Goal: Task Accomplishment & Management: Use online tool/utility

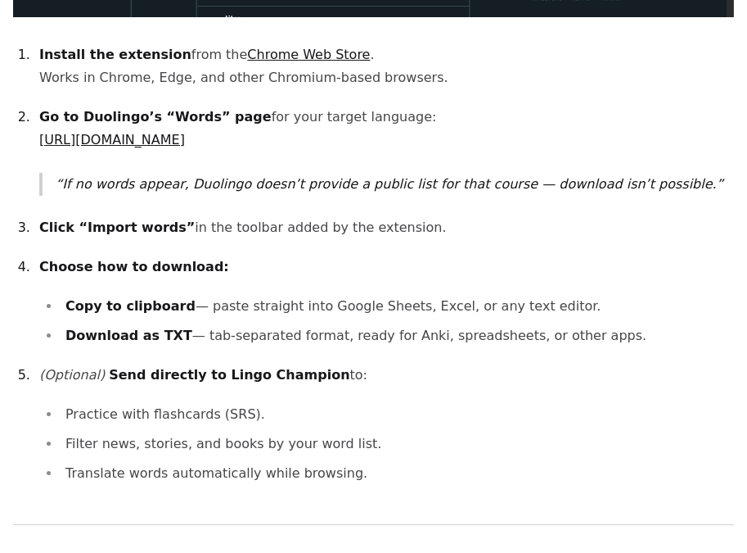
scroll to position [1168, 0]
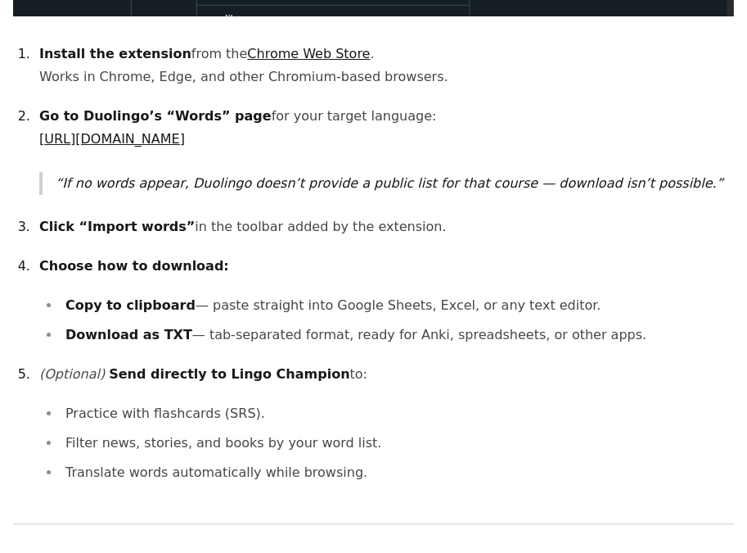
click at [185, 142] on link "[URL][DOMAIN_NAME]" at bounding box center [112, 139] width 146 height 16
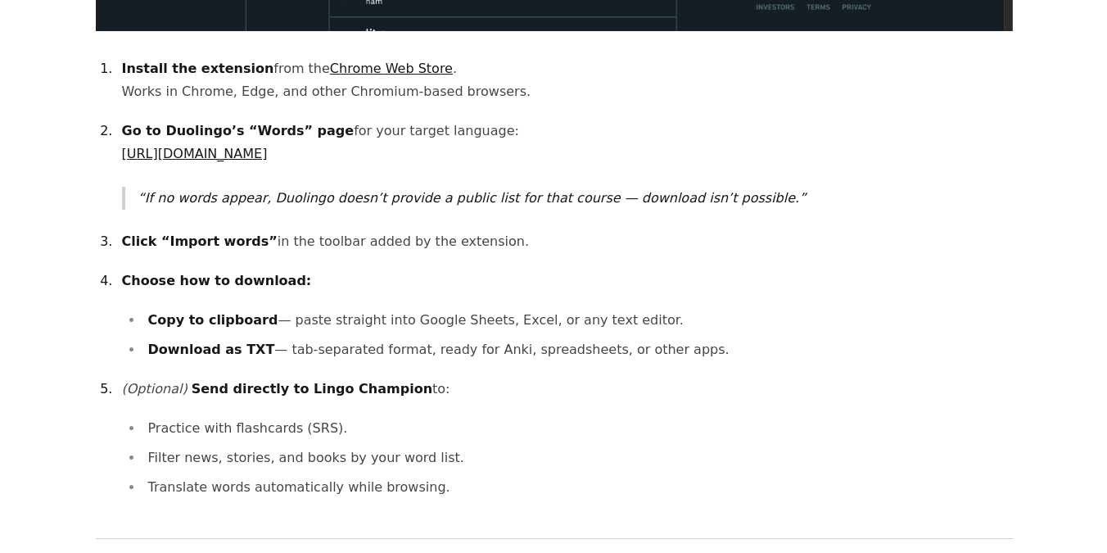
scroll to position [1273, 0]
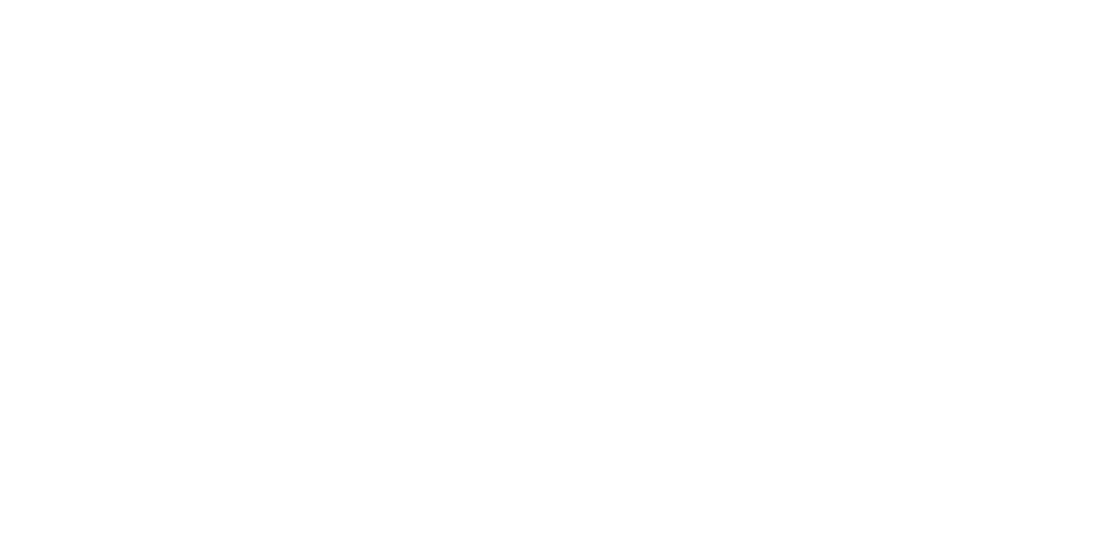
click at [881, 0] on html at bounding box center [553, 0] width 1107 height 0
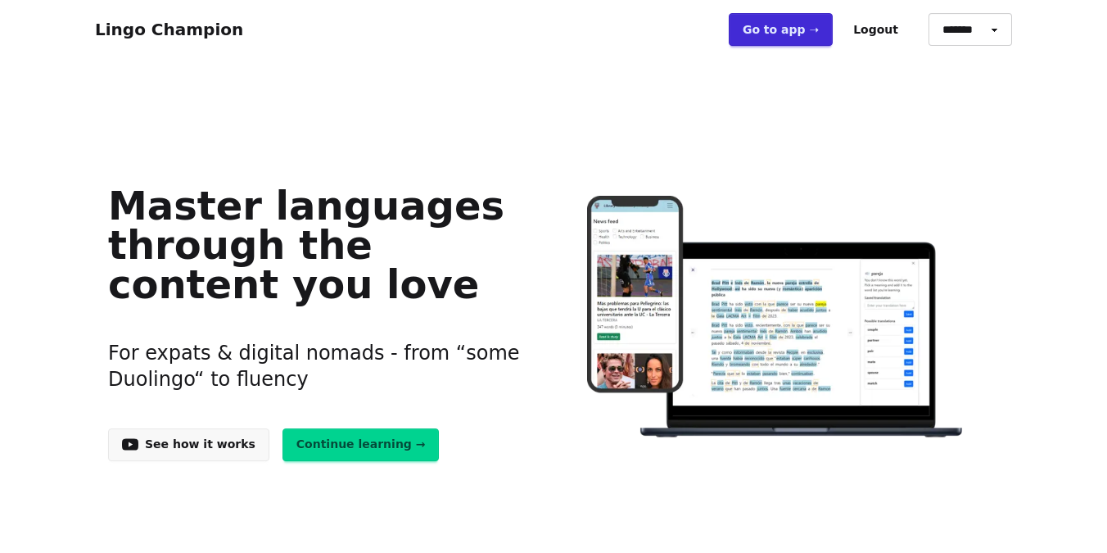
click at [796, 35] on link "Go to app ➝" at bounding box center [781, 29] width 104 height 33
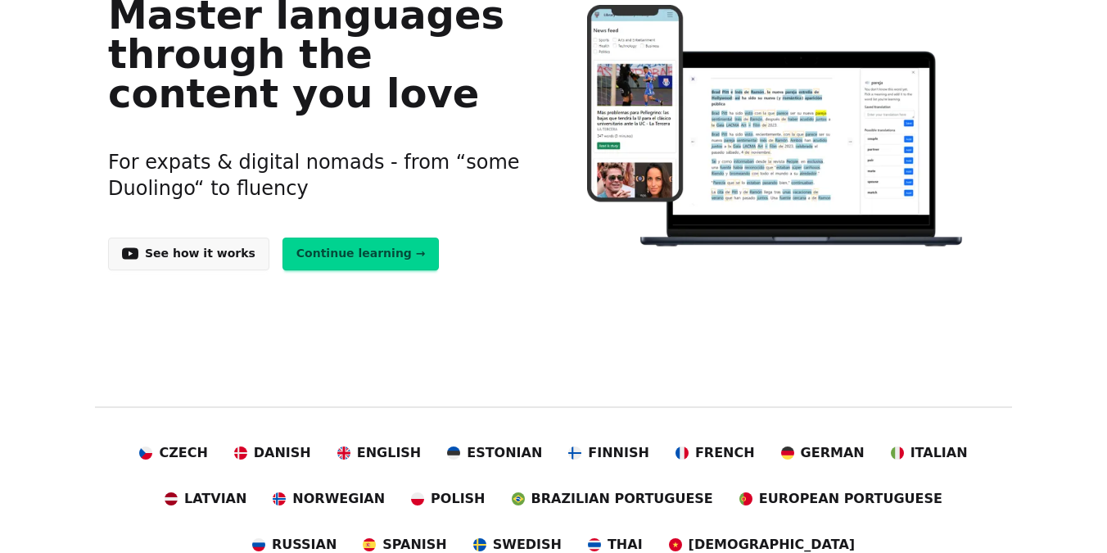
scroll to position [194, 0]
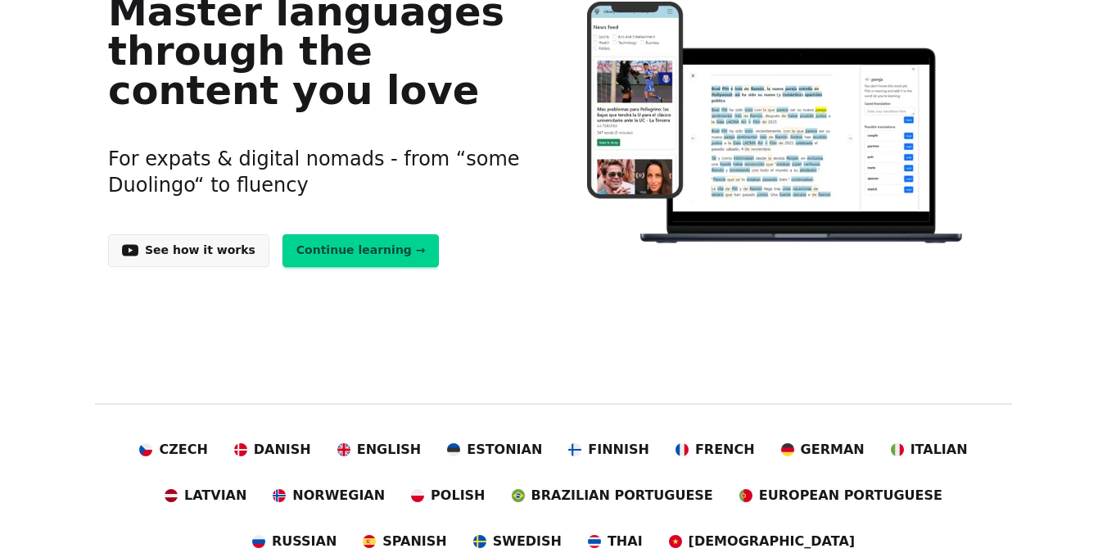
click at [364, 241] on link "Continue learning →" at bounding box center [360, 250] width 157 height 33
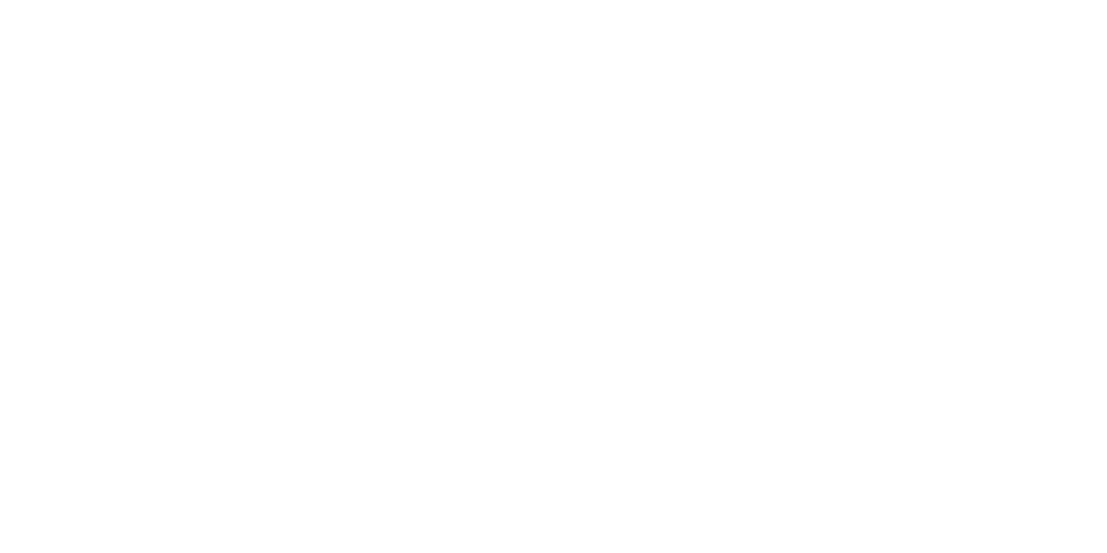
click at [787, 0] on html at bounding box center [553, 0] width 1107 height 0
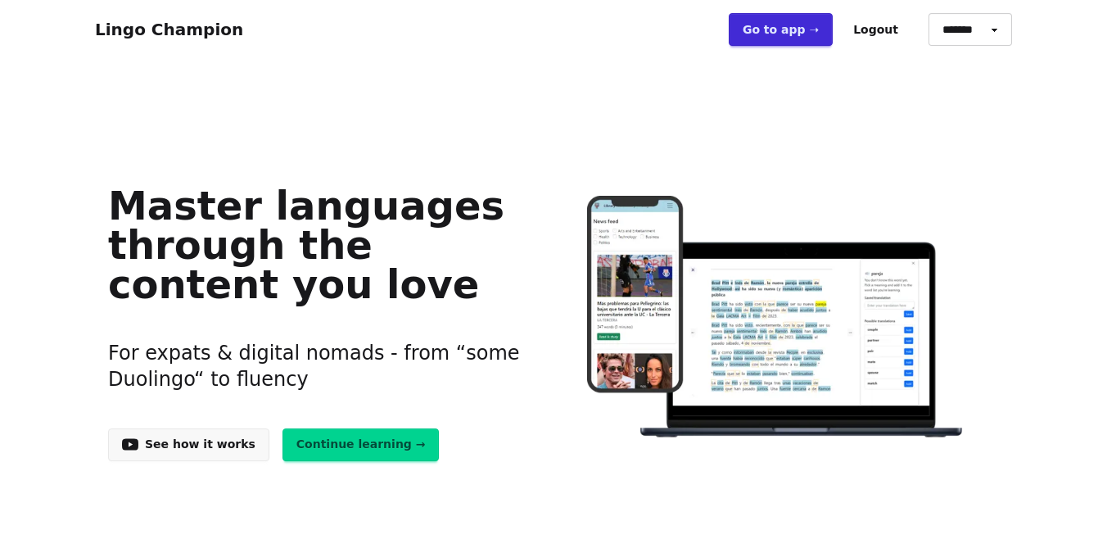
click at [374, 447] on link "Continue learning →" at bounding box center [360, 444] width 157 height 33
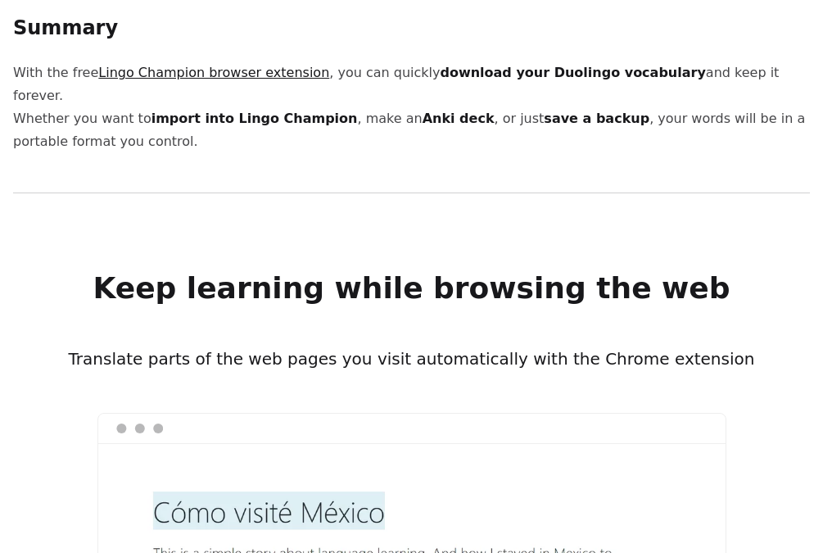
scroll to position [2114, 0]
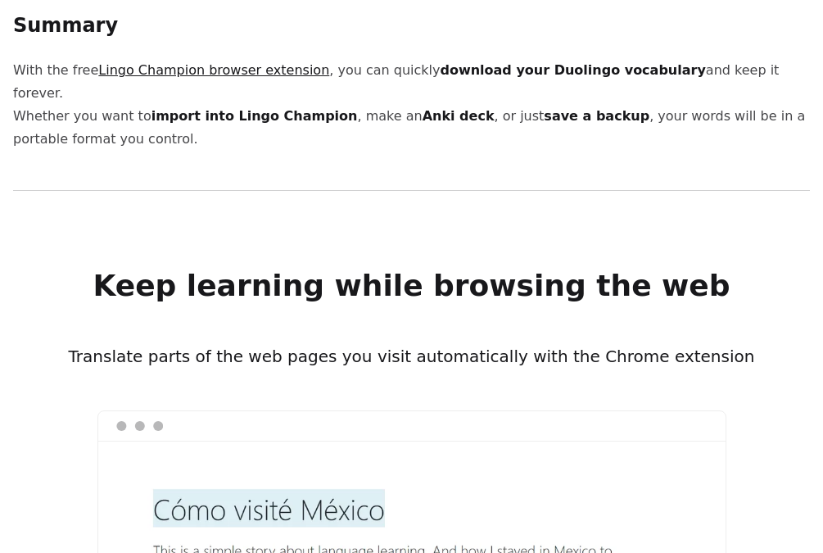
click at [268, 62] on link "Lingo Champion browser extension" at bounding box center [213, 70] width 231 height 16
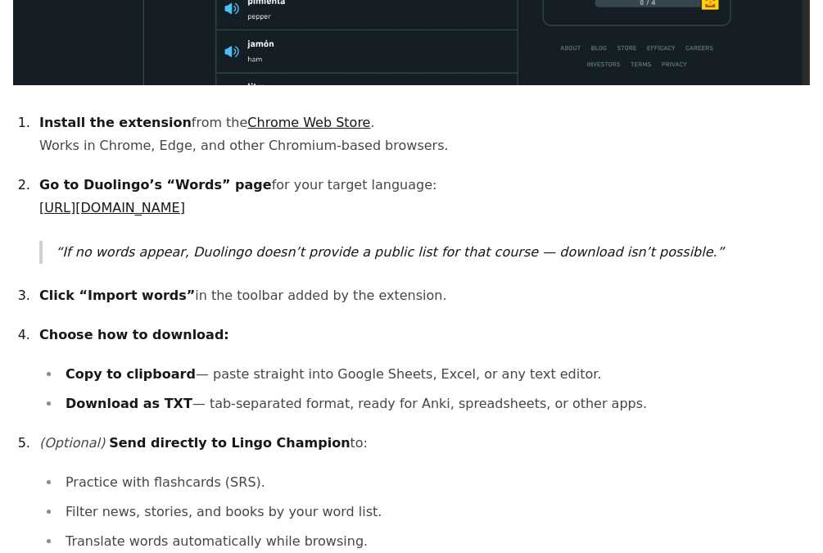
scroll to position [1135, 0]
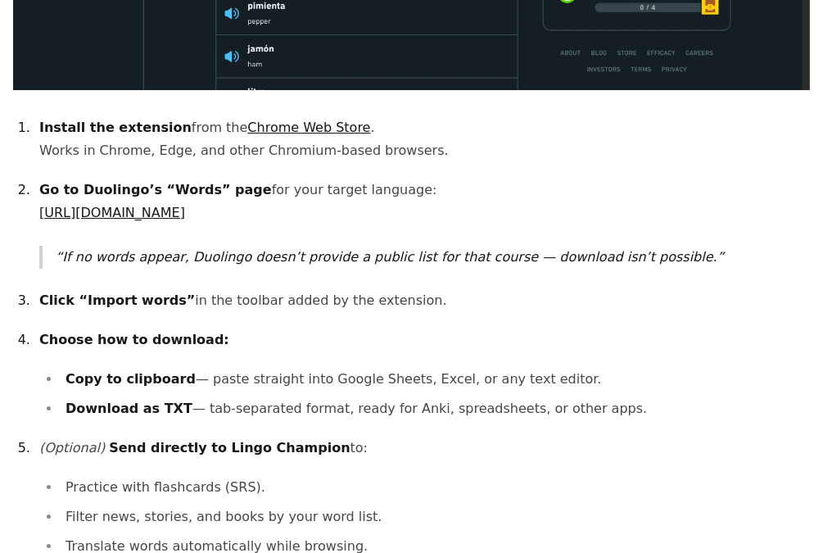
click at [185, 205] on link "https://www.duolingo.com/practice-hub/words" at bounding box center [112, 213] width 146 height 16
